Goal: Task Accomplishment & Management: Complete application form

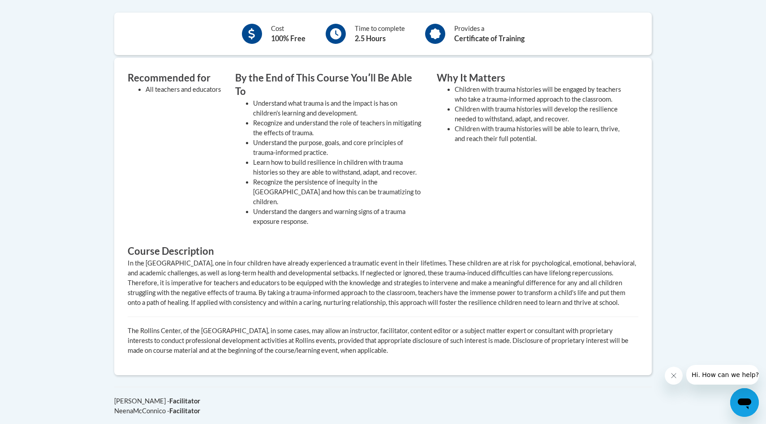
scroll to position [393, 0]
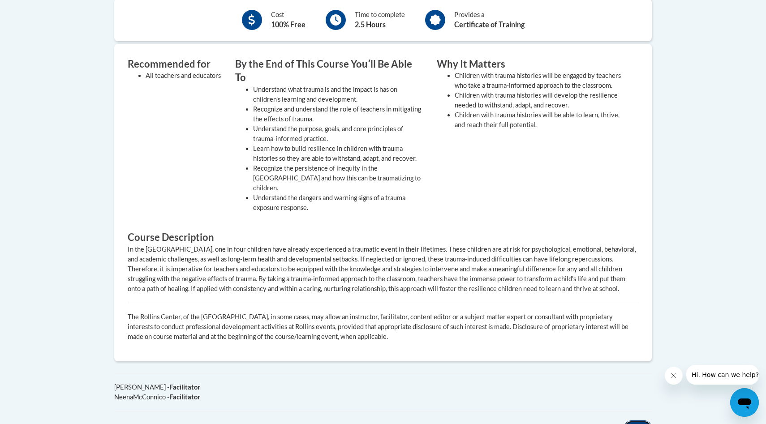
click at [643, 421] on button "Back" at bounding box center [638, 428] width 28 height 14
click at [637, 421] on button "Back" at bounding box center [638, 428] width 28 height 14
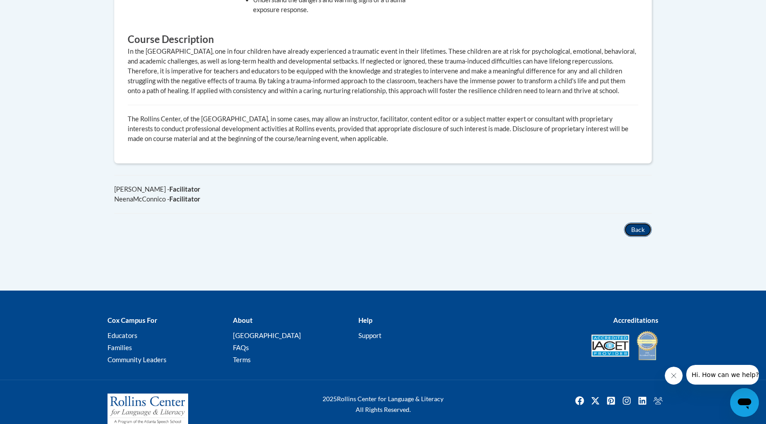
click at [639, 223] on button "Back" at bounding box center [638, 230] width 28 height 14
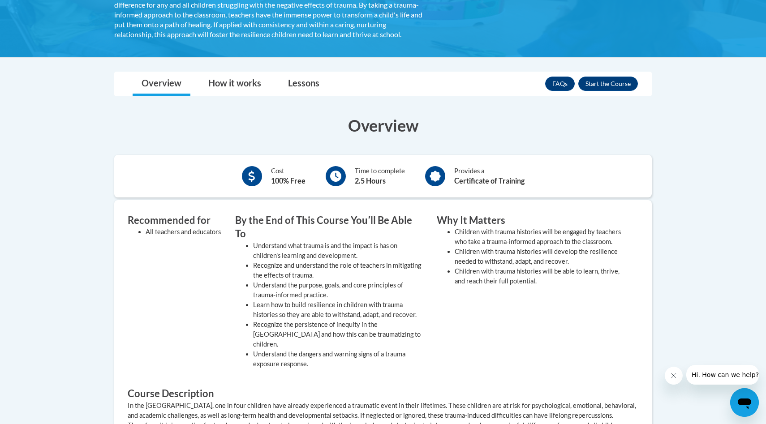
scroll to position [202, 0]
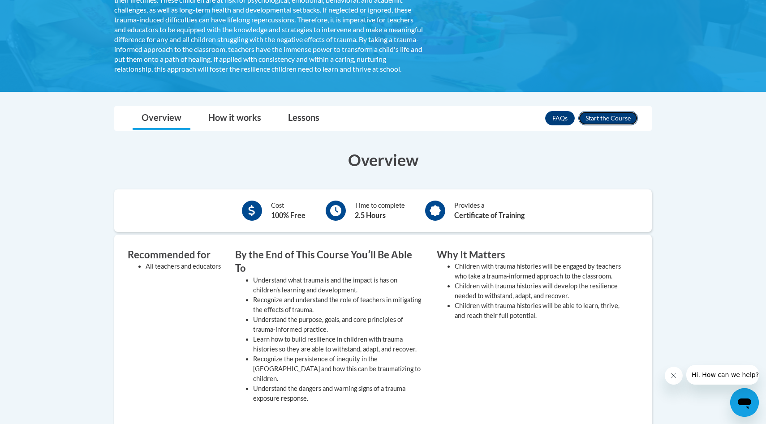
click at [600, 125] on button "Enroll" at bounding box center [608, 118] width 60 height 14
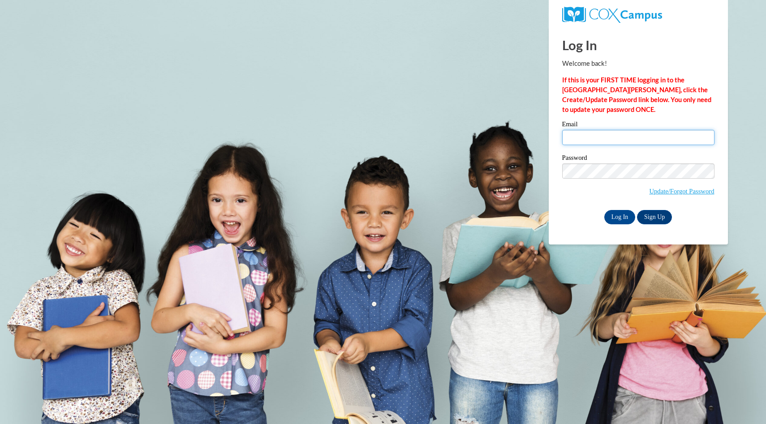
click at [582, 140] on input "Email" at bounding box center [638, 137] width 152 height 15
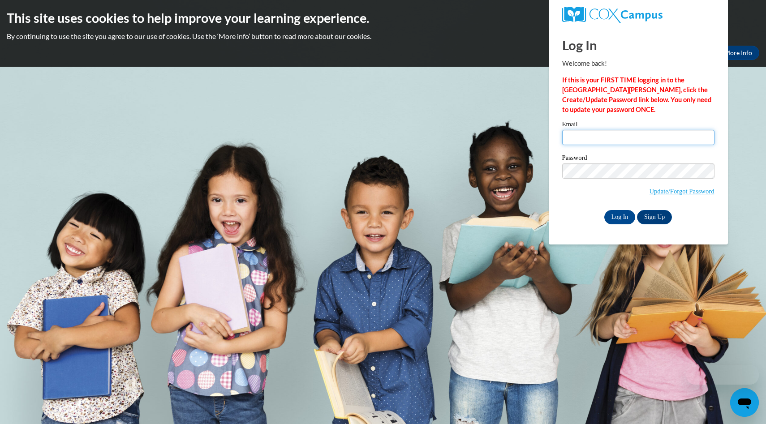
type input "rileigh.mcdonald@emmanuelwarriors.org"
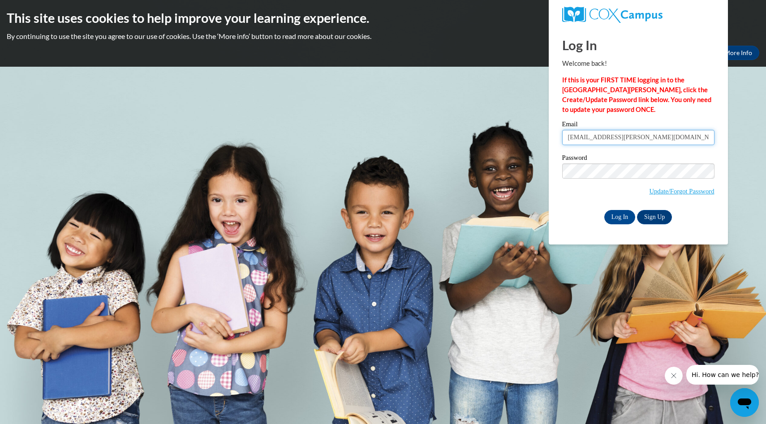
click at [631, 140] on input "rileigh.mcdonald@emmanuelwarriors.org" at bounding box center [638, 137] width 152 height 15
click at [631, 139] on input "Email" at bounding box center [638, 137] width 152 height 15
type input "rileighmcdonald11@gmail.com"
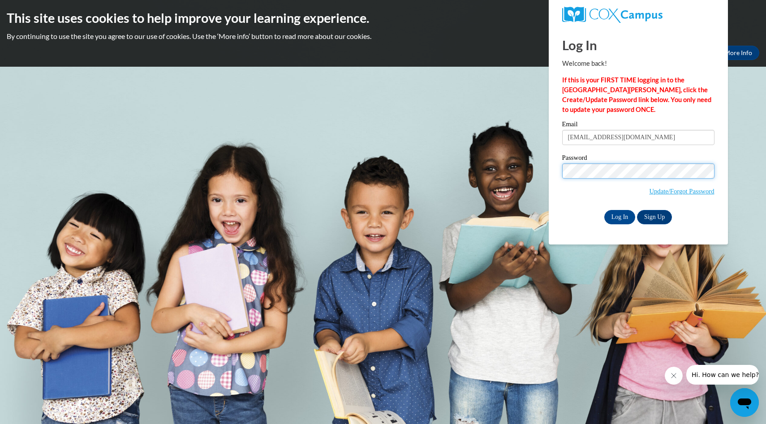
click at [604, 210] on input "Log In" at bounding box center [619, 217] width 31 height 14
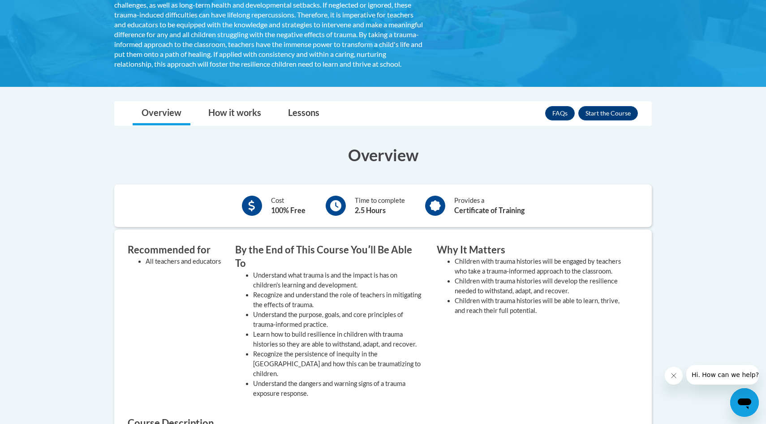
scroll to position [210, 0]
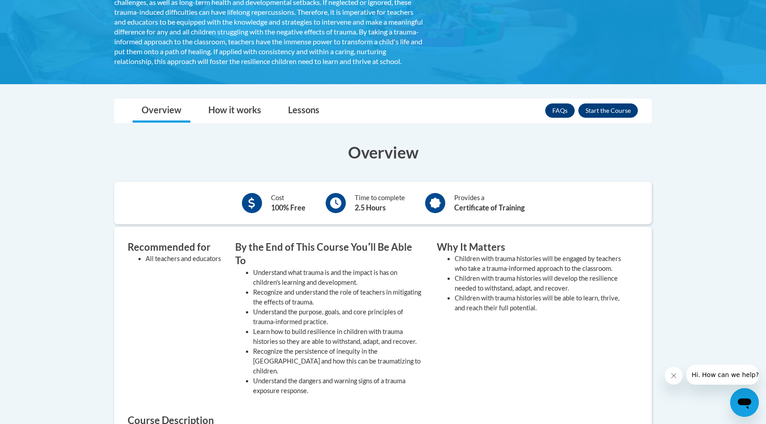
click at [421, 156] on h3 "Overview" at bounding box center [383, 152] width 538 height 22
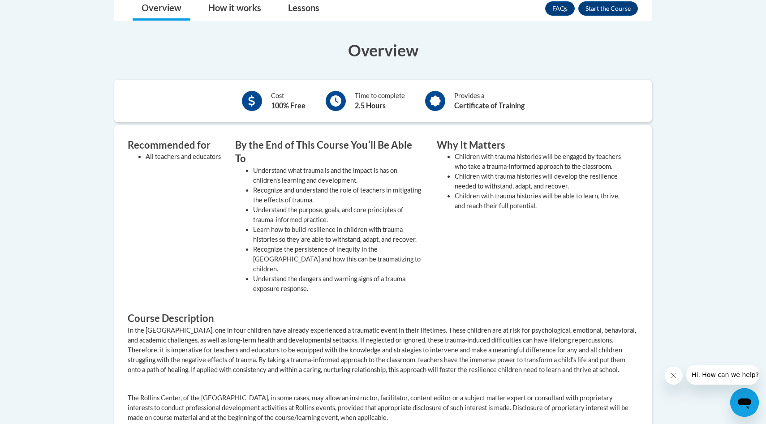
scroll to position [174, 0]
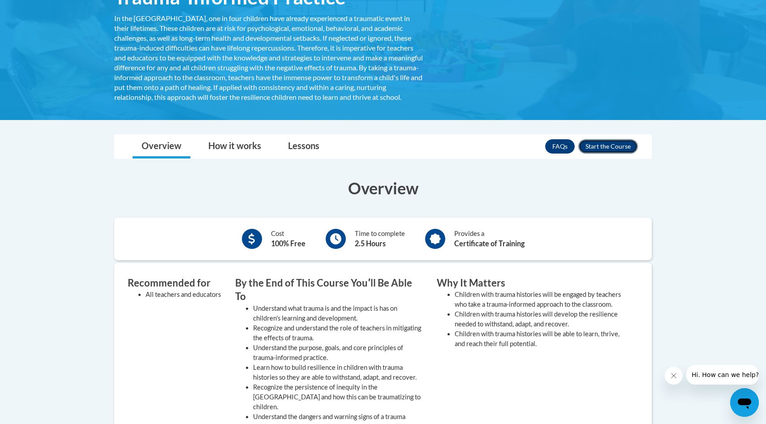
click at [607, 153] on button "Enroll" at bounding box center [608, 146] width 60 height 14
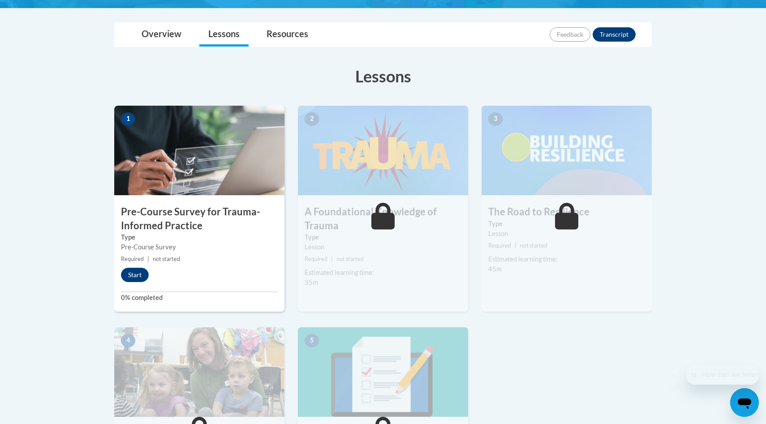
scroll to position [197, 0]
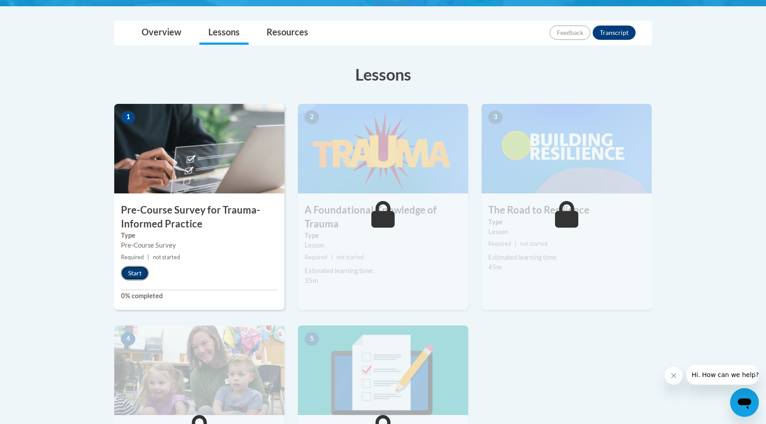
click at [134, 269] on button "Start" at bounding box center [135, 273] width 28 height 14
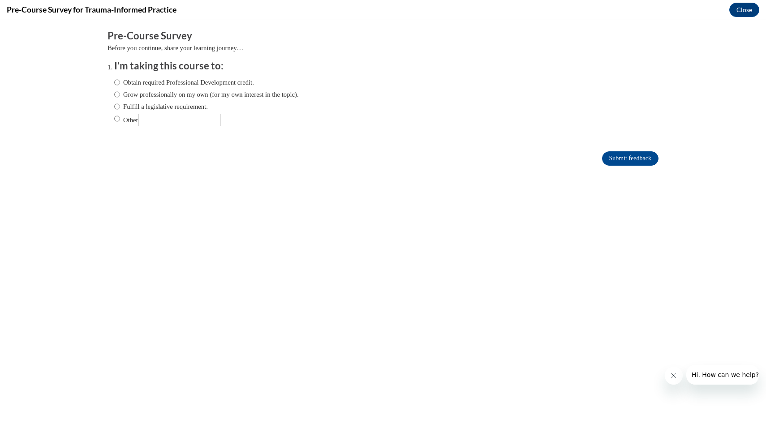
scroll to position [0, 0]
click at [160, 83] on label "Obtain required Professional Development credit." at bounding box center [184, 83] width 140 height 10
click at [130, 79] on label "Obtain required Professional Development credit." at bounding box center [184, 83] width 140 height 10
click at [120, 79] on input "Obtain required Professional Development credit." at bounding box center [117, 83] width 6 height 10
radio input "true"
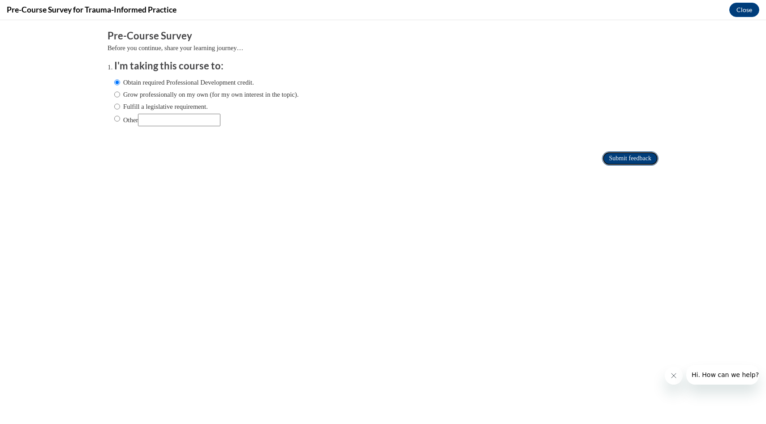
click at [619, 157] on input "Submit feedback" at bounding box center [630, 158] width 56 height 14
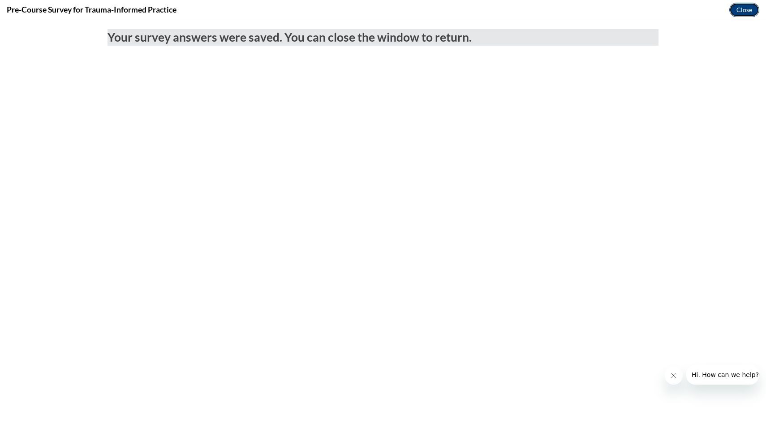
click at [742, 13] on button "Close" at bounding box center [744, 10] width 30 height 14
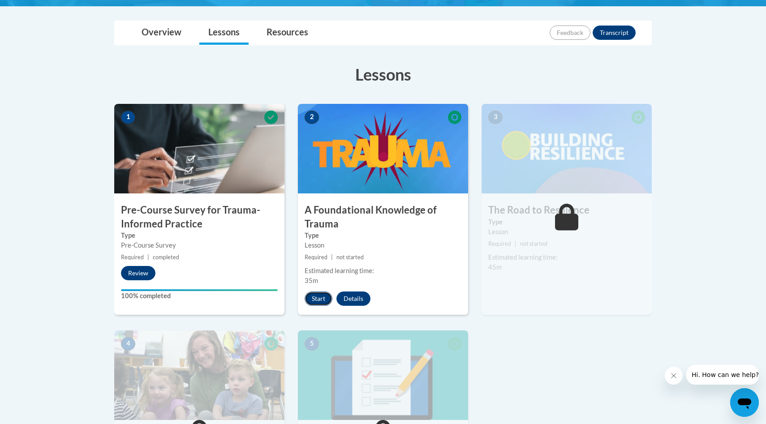
click at [324, 302] on button "Start" at bounding box center [319, 299] width 28 height 14
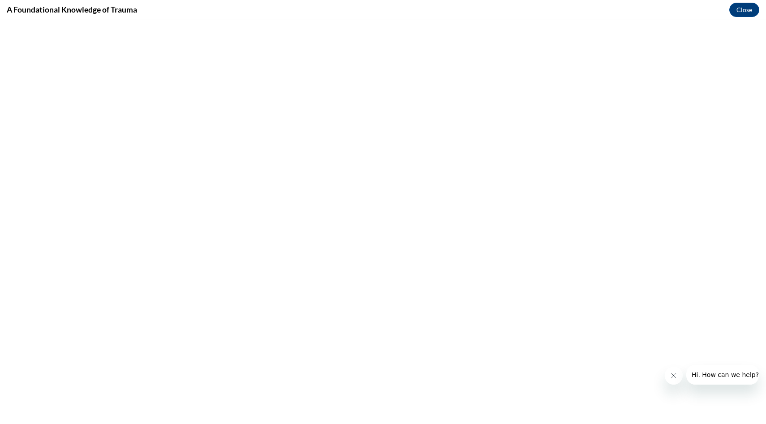
click at [671, 377] on icon "Close message from company" at bounding box center [673, 375] width 7 height 7
